Goal: Task Accomplishment & Management: Manage account settings

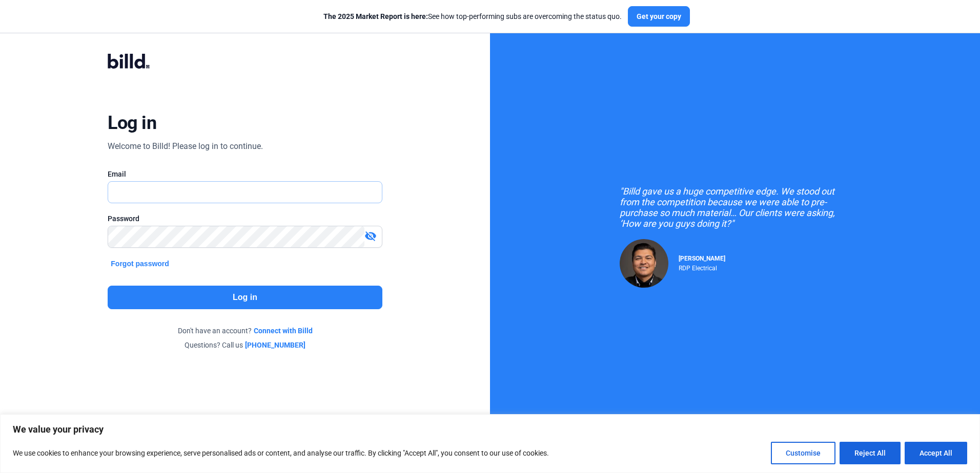
type input "[PERSON_NAME][EMAIL_ADDRESS][DOMAIN_NAME]"
click at [252, 302] on button "Log in" at bounding box center [245, 298] width 274 height 24
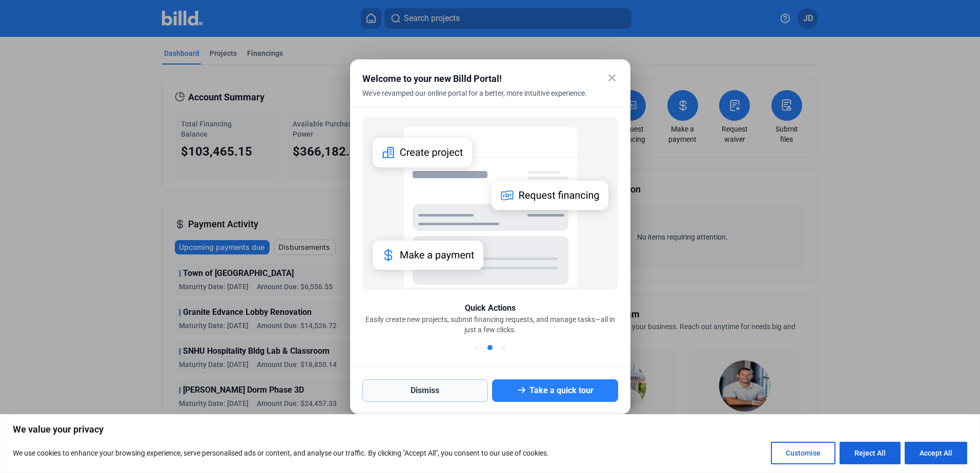
click at [446, 387] on button "Dismiss" at bounding box center [425, 391] width 126 height 23
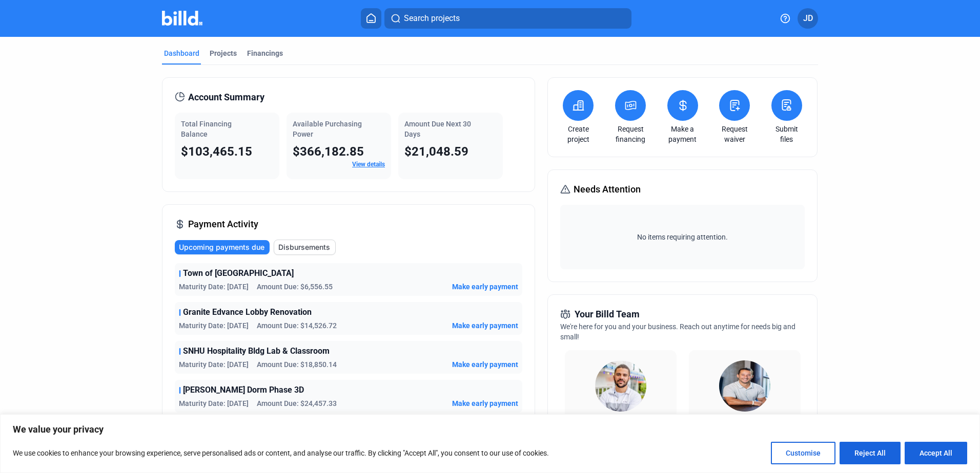
click at [812, 17] on span "JD" at bounding box center [808, 18] width 10 height 12
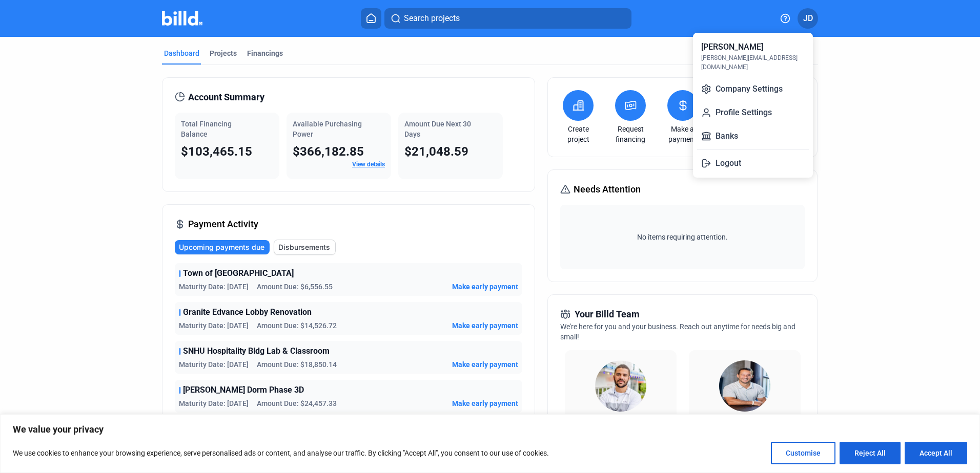
click at [877, 196] on div at bounding box center [490, 236] width 980 height 473
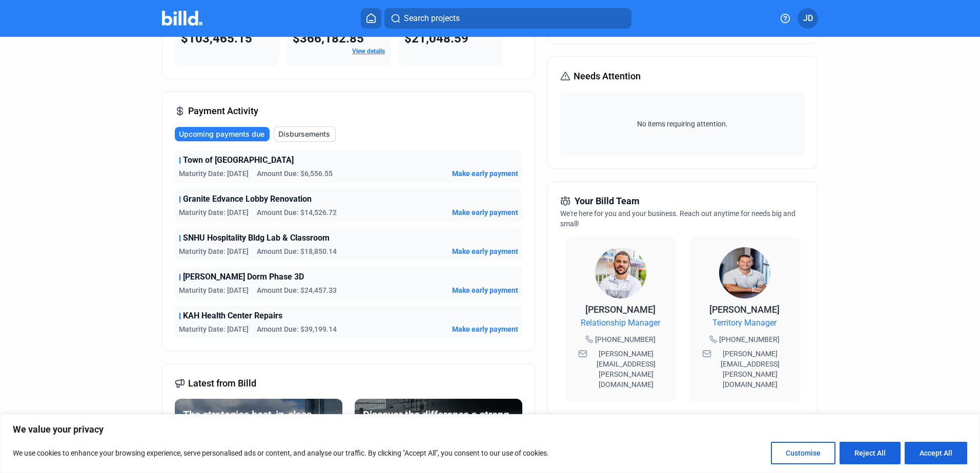
scroll to position [114, 0]
click at [803, 14] on span "JD" at bounding box center [808, 18] width 10 height 12
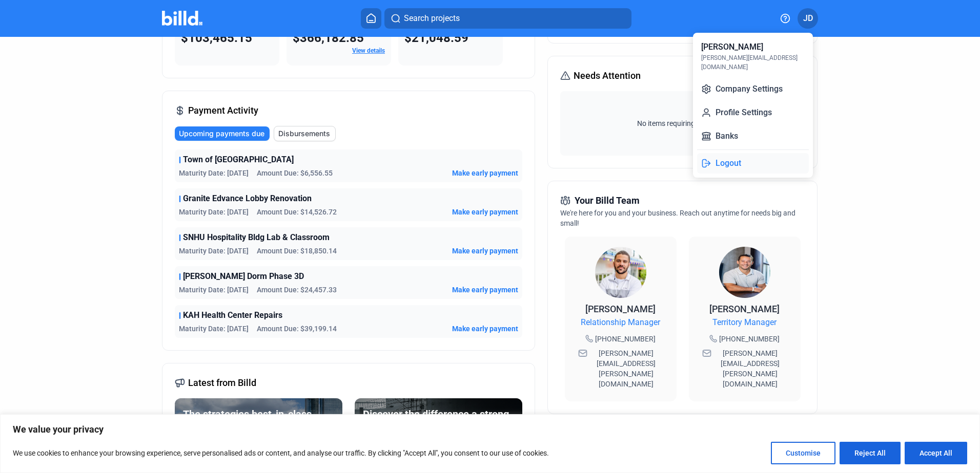
click at [721, 154] on button "Logout" at bounding box center [753, 163] width 112 height 20
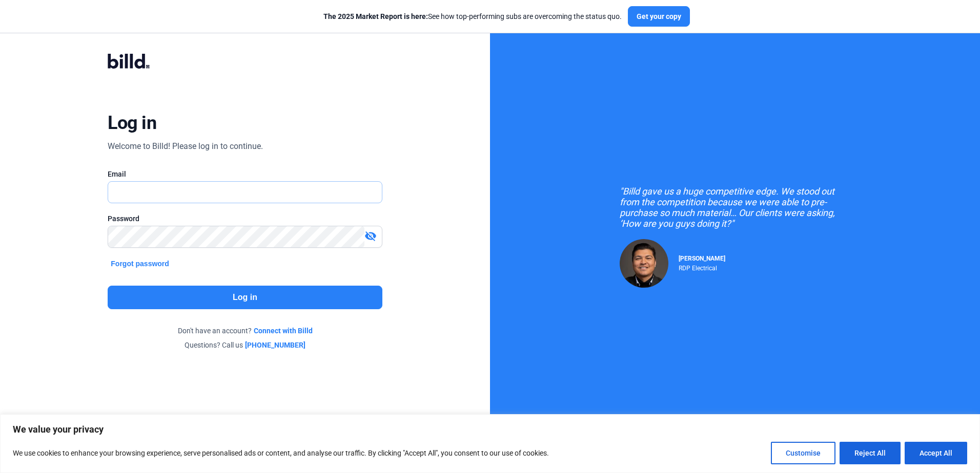
type input "[PERSON_NAME][EMAIL_ADDRESS][DOMAIN_NAME]"
